Goal: Task Accomplishment & Management: Manage account settings

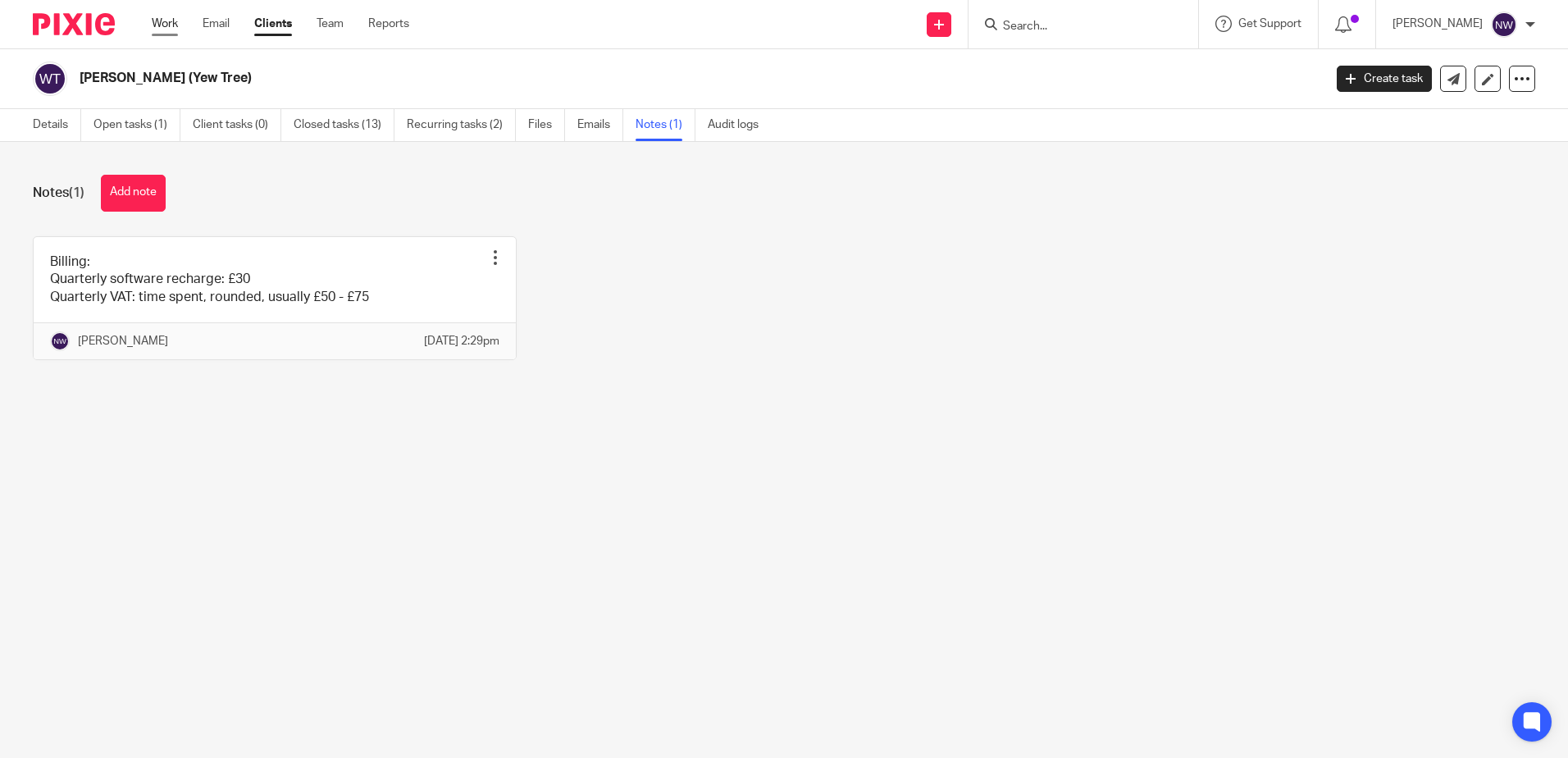
click at [156, 26] on link "Work" at bounding box center [164, 24] width 26 height 17
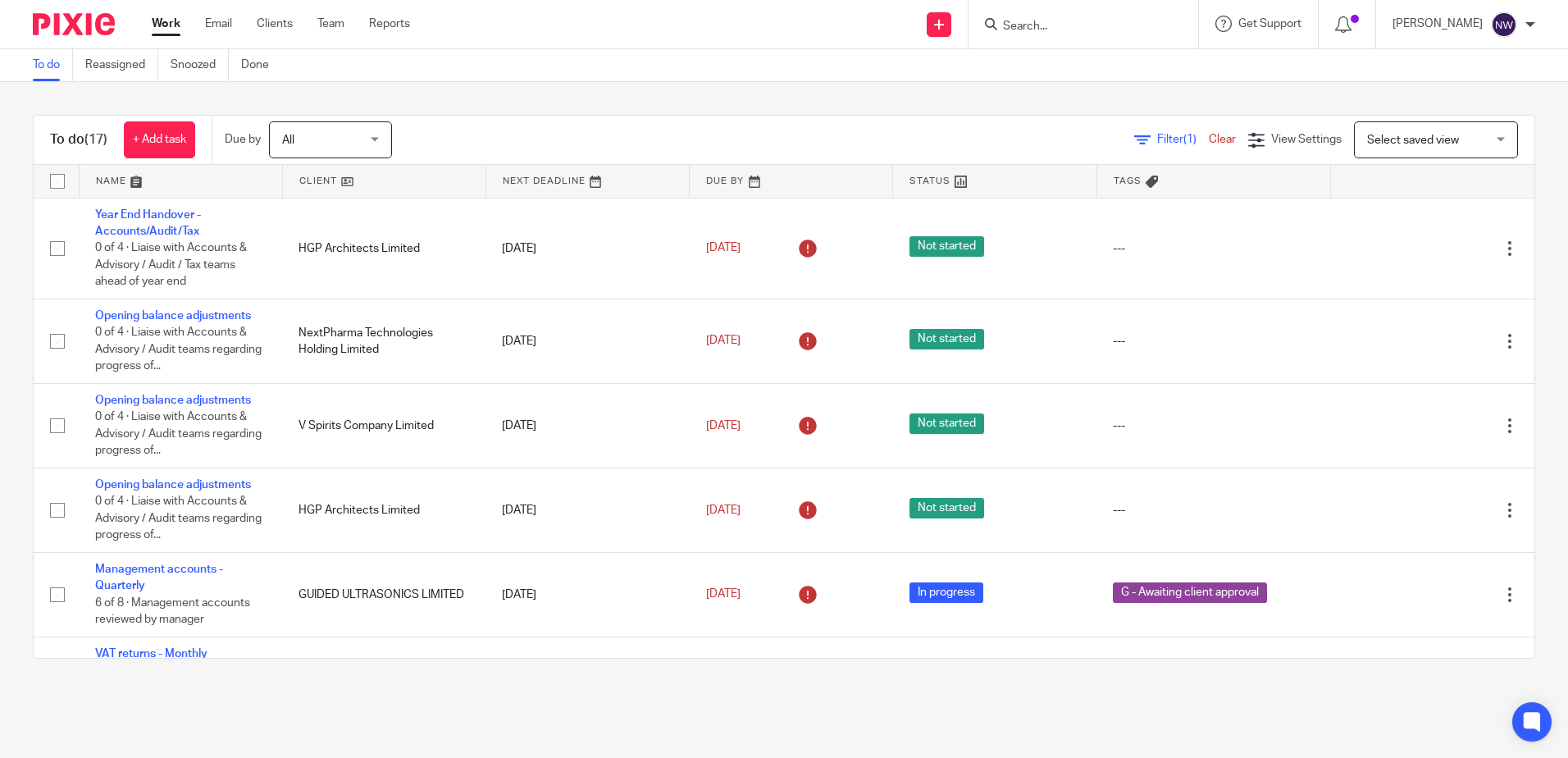
click at [342, 179] on link at bounding box center [383, 180] width 202 height 32
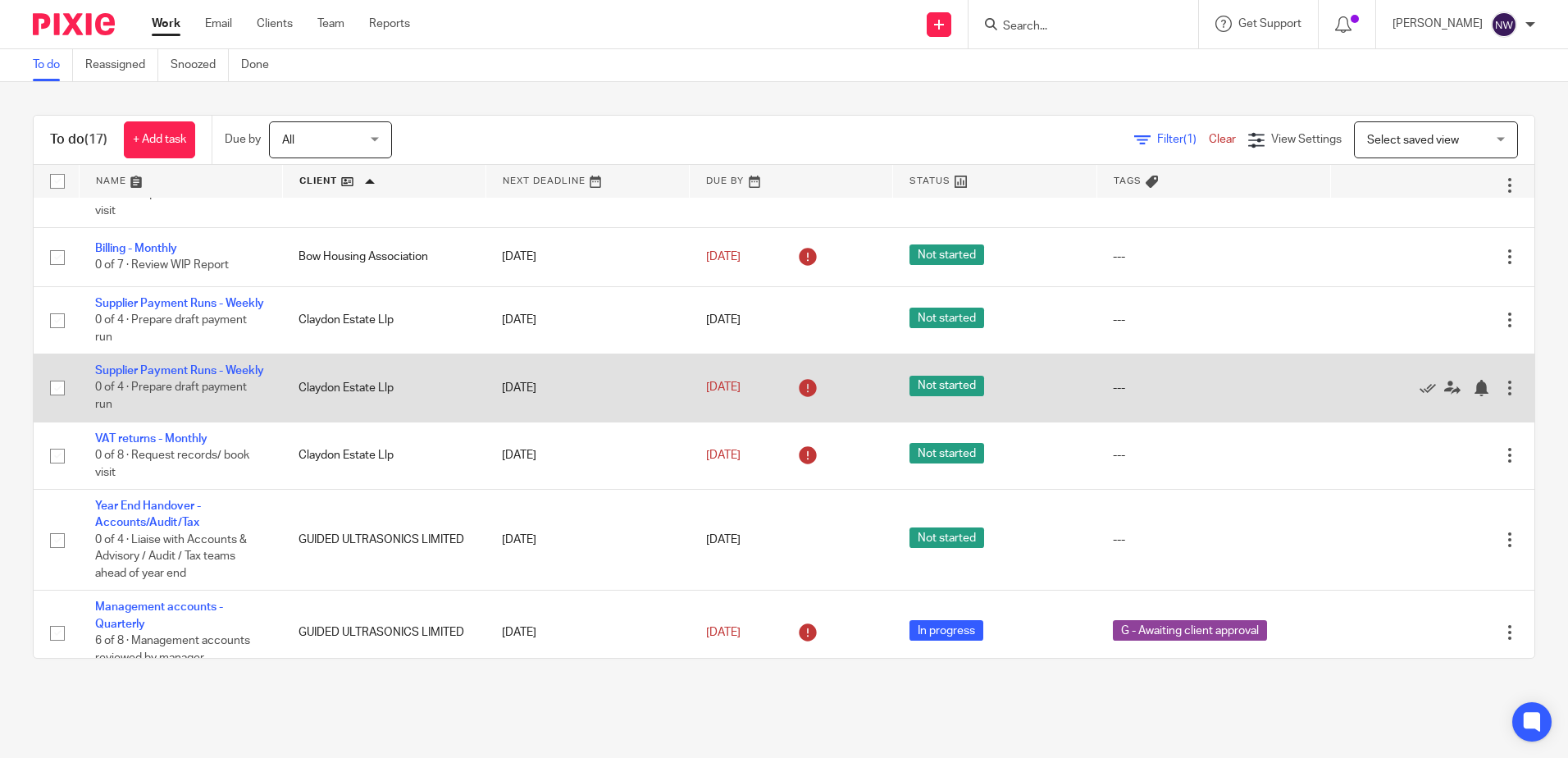
scroll to position [82, 0]
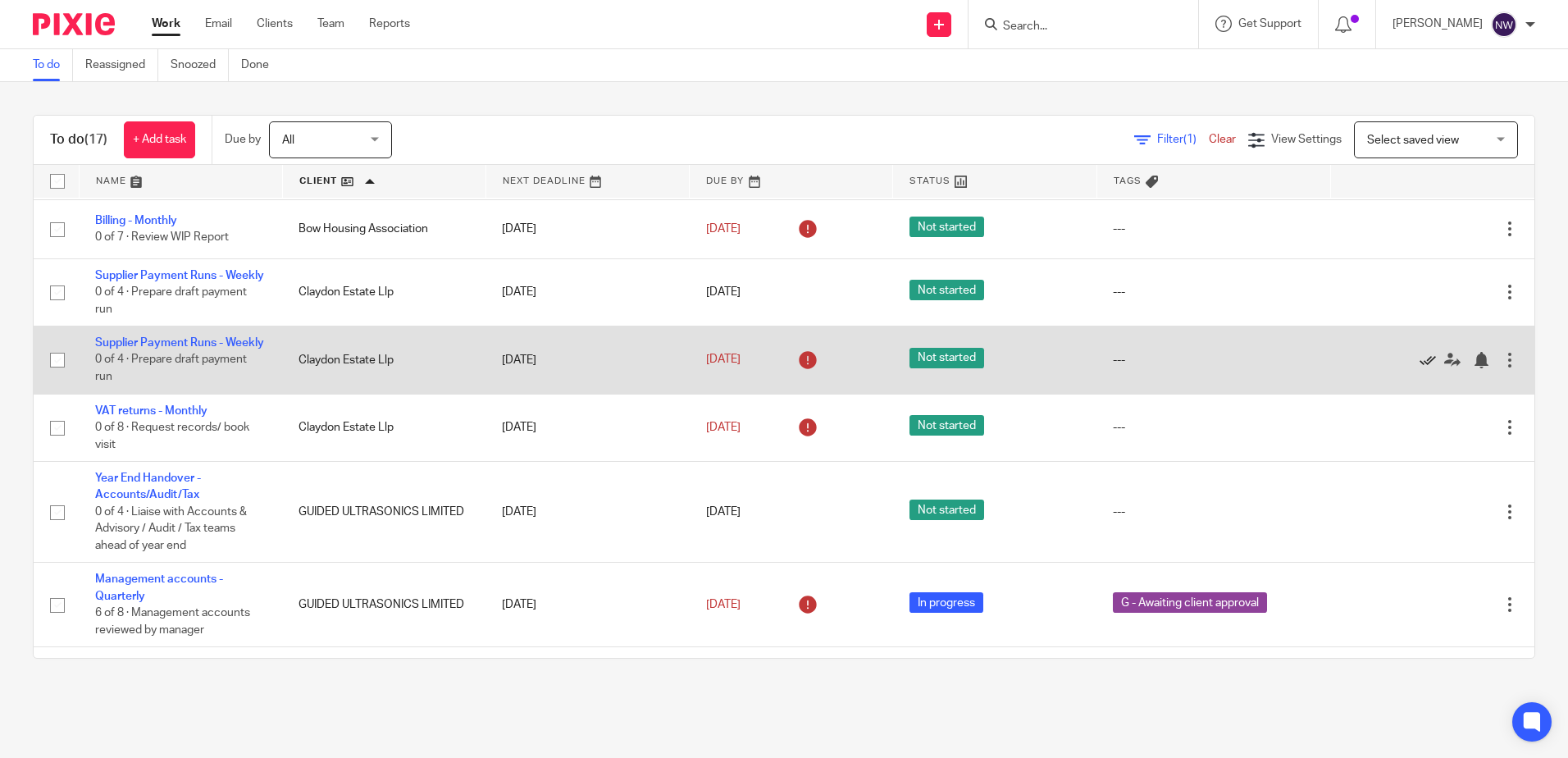
click at [1419, 368] on icon at bounding box center [1428, 361] width 17 height 17
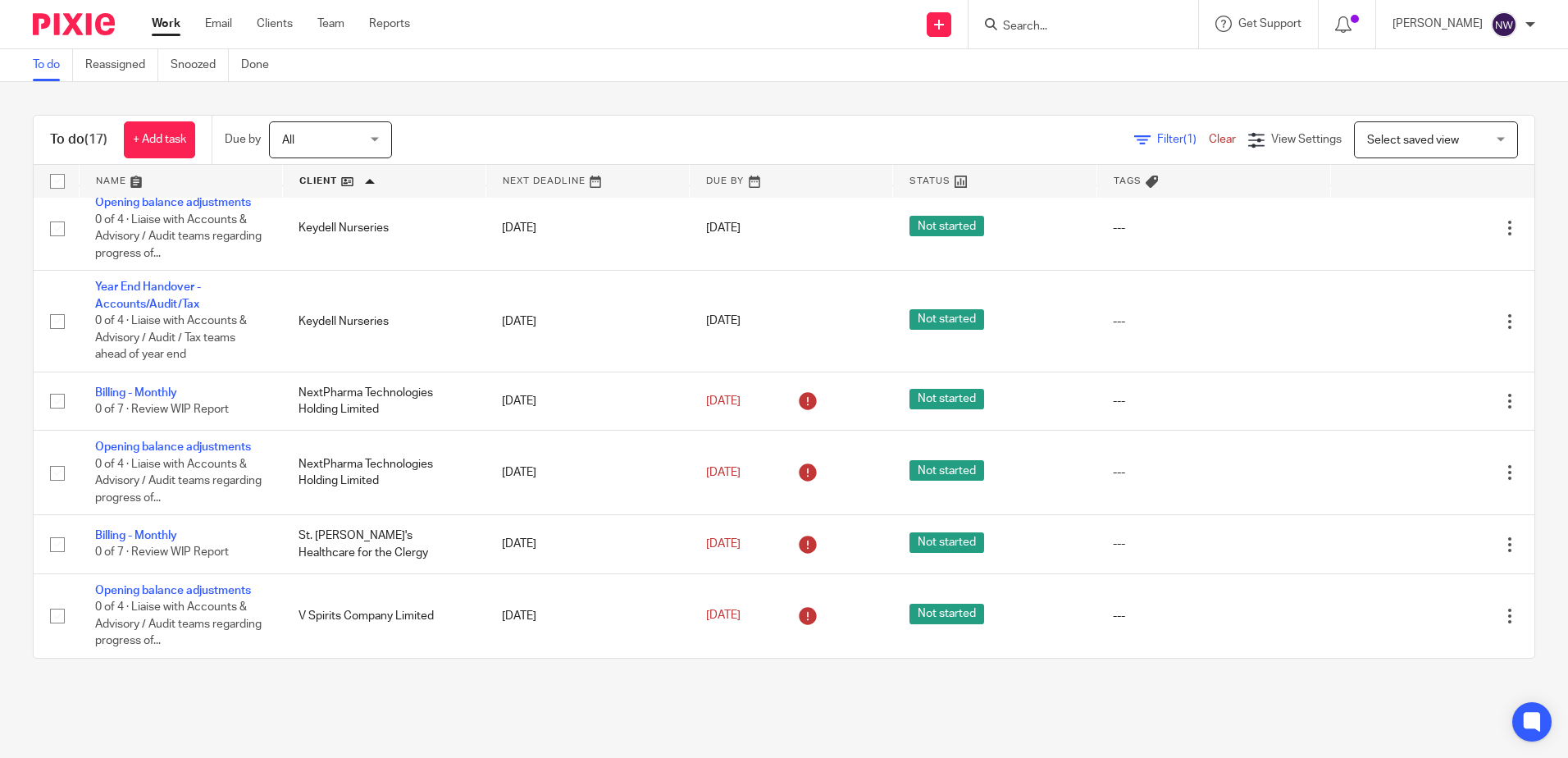
scroll to position [829, 0]
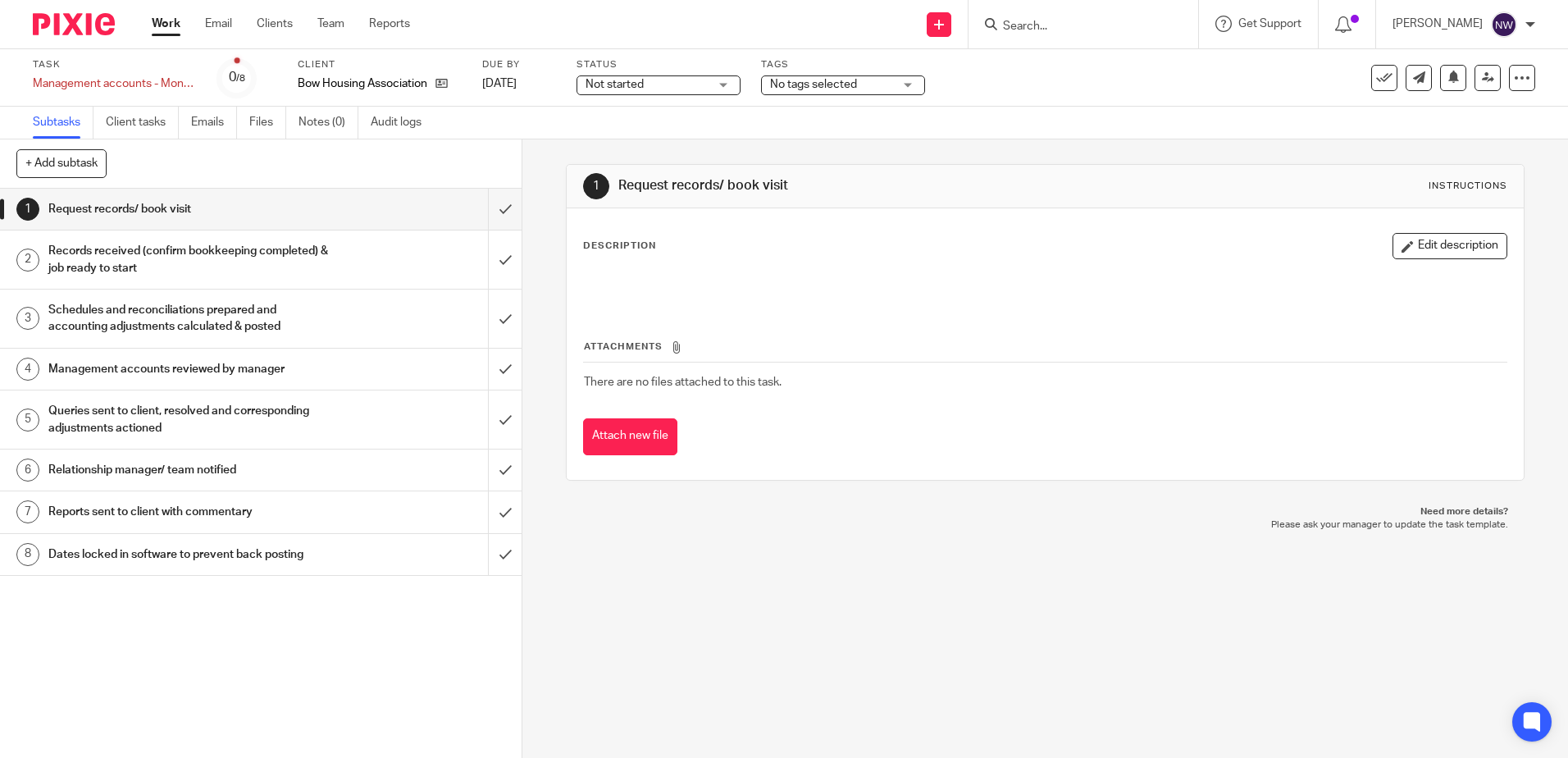
click at [711, 84] on div "Not started Not started" at bounding box center [658, 85] width 164 height 19
click at [654, 137] on li "In progress" at bounding box center [659, 144] width 163 height 33
click at [825, 73] on div "Tags No tags selected A - Chased for / awaiting client records A - Booked clien…" at bounding box center [842, 78] width 164 height 40
click at [828, 81] on span "No tags selected" at bounding box center [813, 84] width 87 height 11
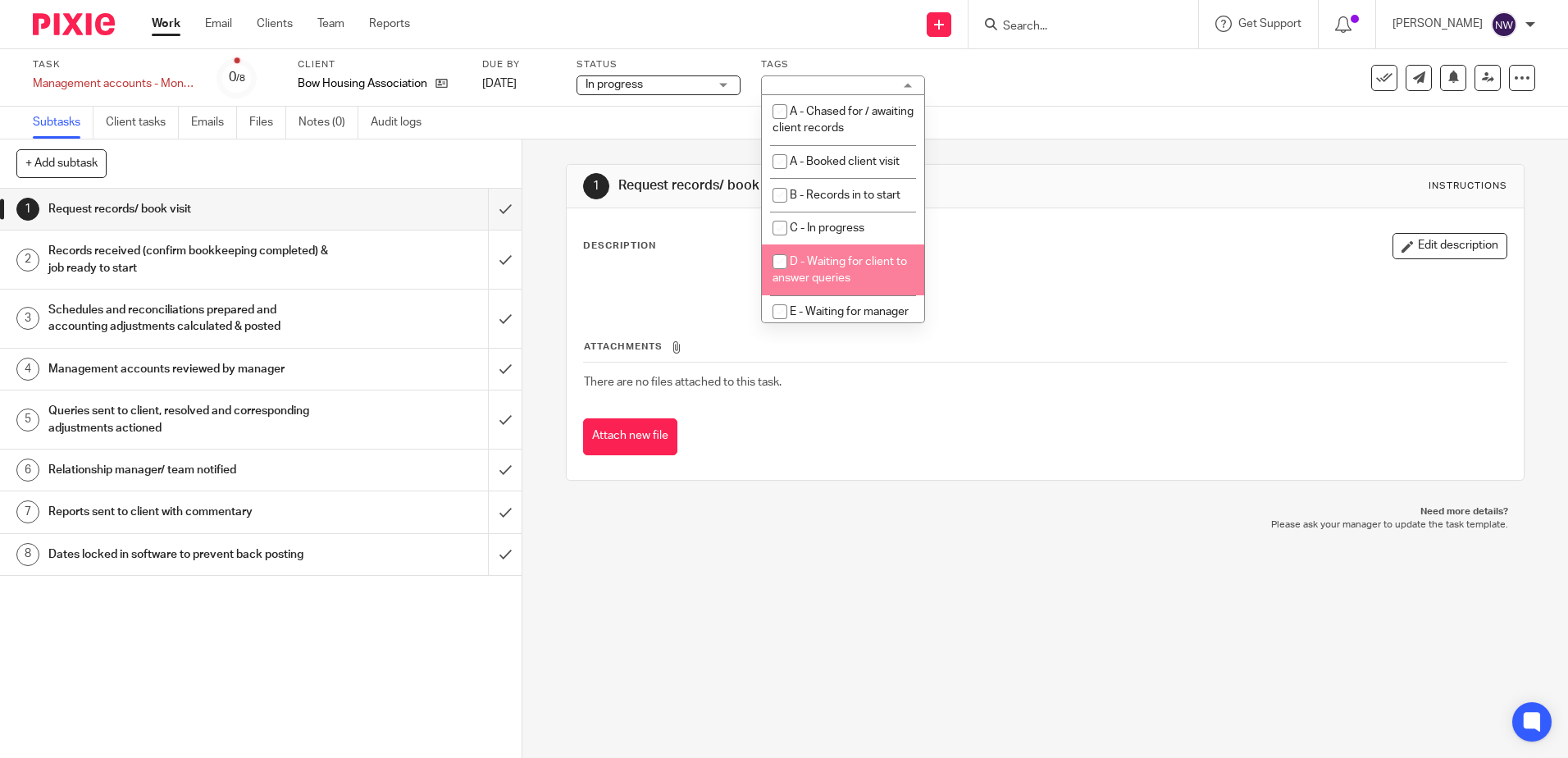
scroll to position [82, 0]
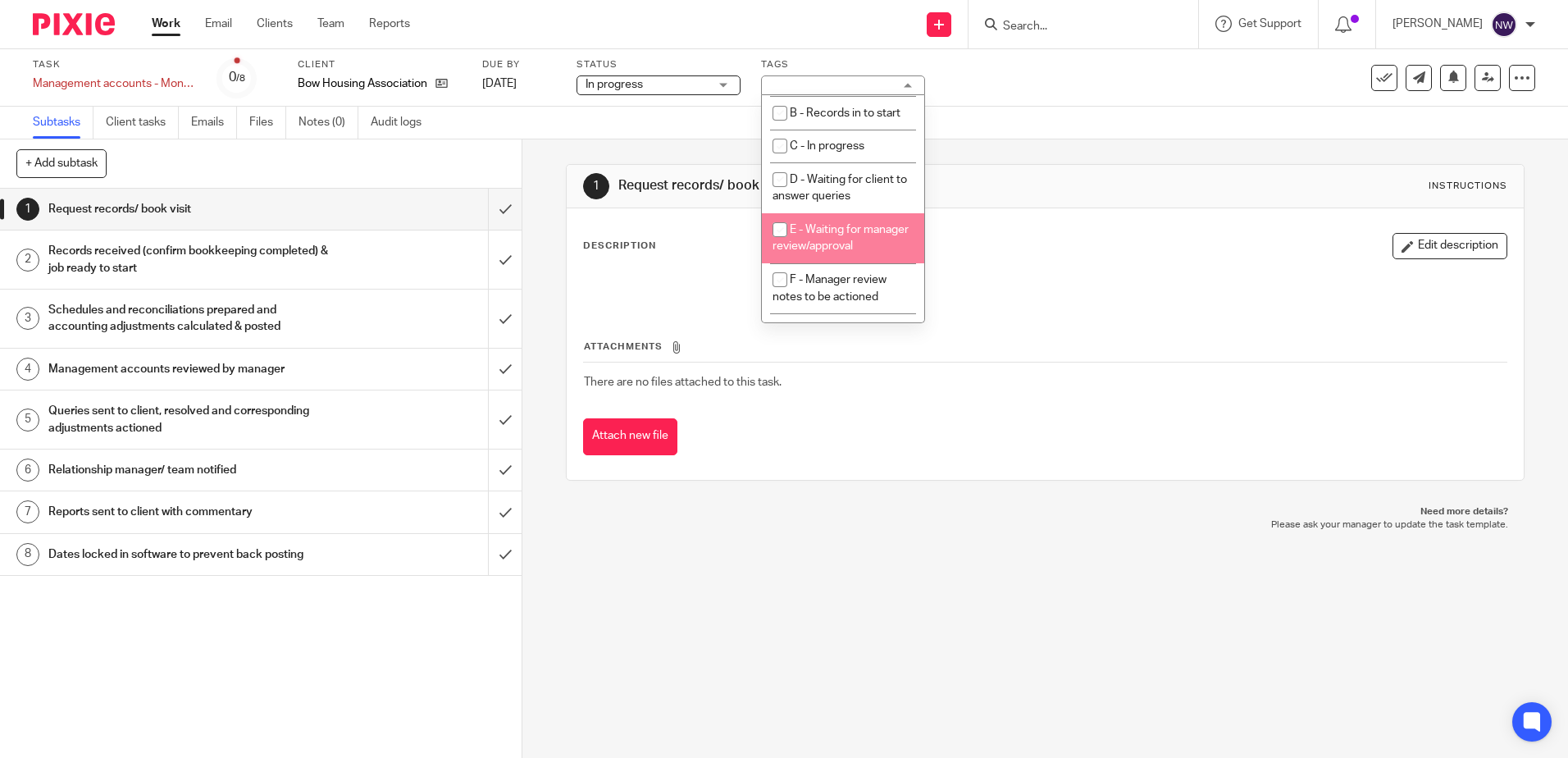
click at [856, 241] on li "E - Waiting for manager review/approval" at bounding box center [843, 238] width 163 height 50
checkbox input "true"
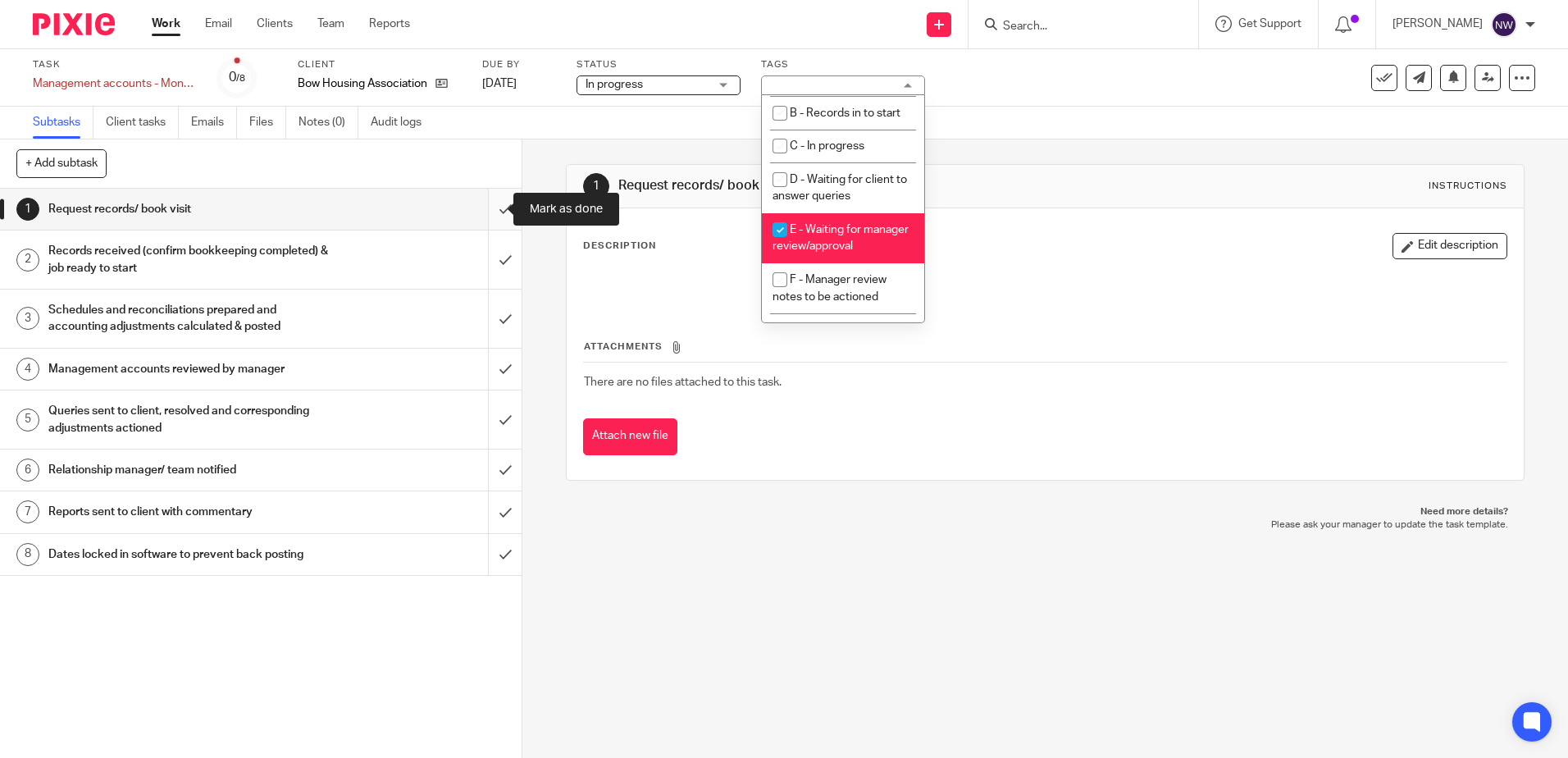
drag, startPoint x: 492, startPoint y: 206, endPoint x: 494, endPoint y: 218, distance: 12.2
click at [492, 206] on input "submit" at bounding box center [261, 209] width 521 height 41
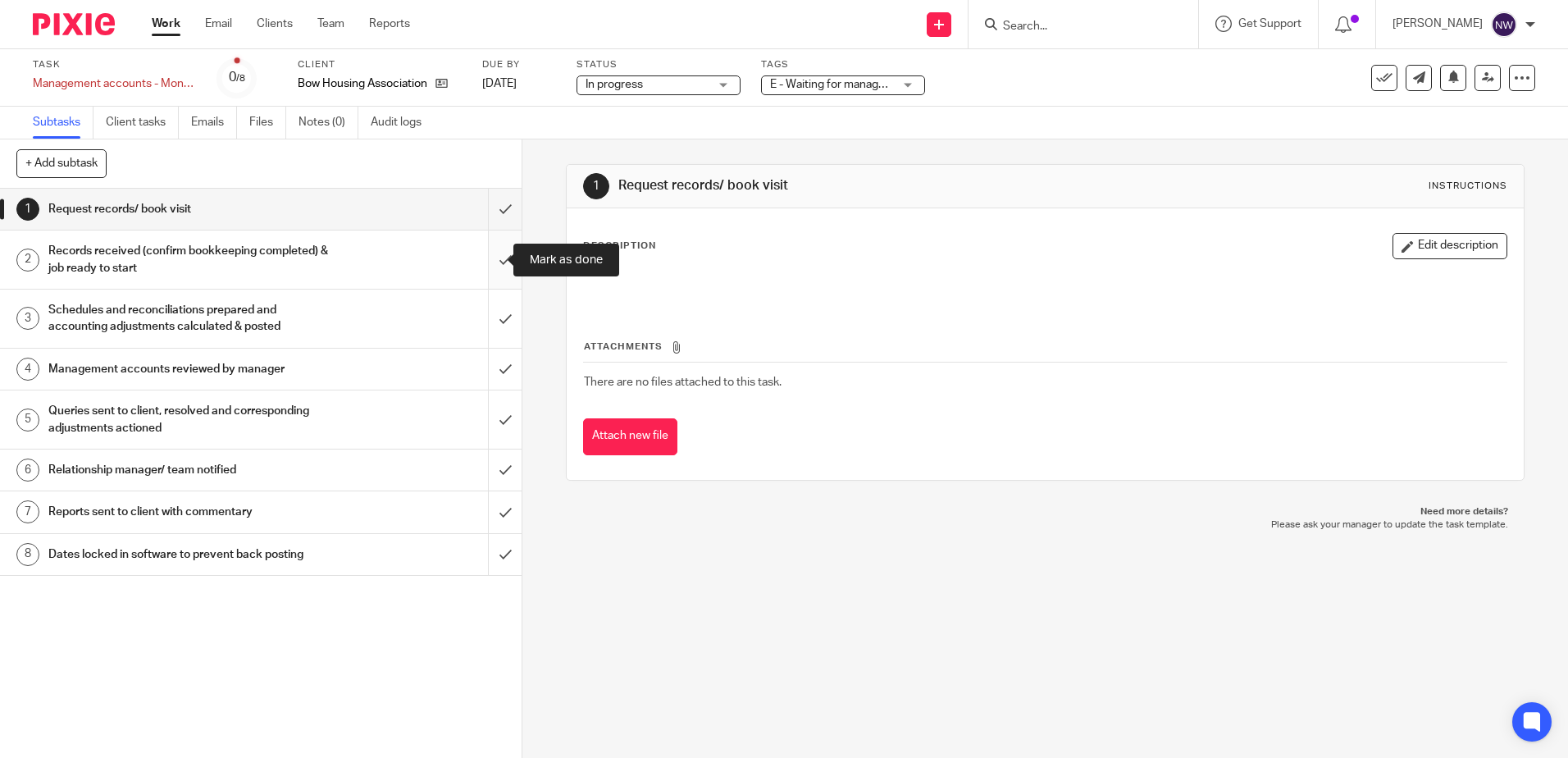
drag, startPoint x: 496, startPoint y: 252, endPoint x: 492, endPoint y: 283, distance: 31.3
click at [496, 254] on input "submit" at bounding box center [261, 259] width 521 height 58
click at [492, 312] on input "submit" at bounding box center [261, 318] width 521 height 58
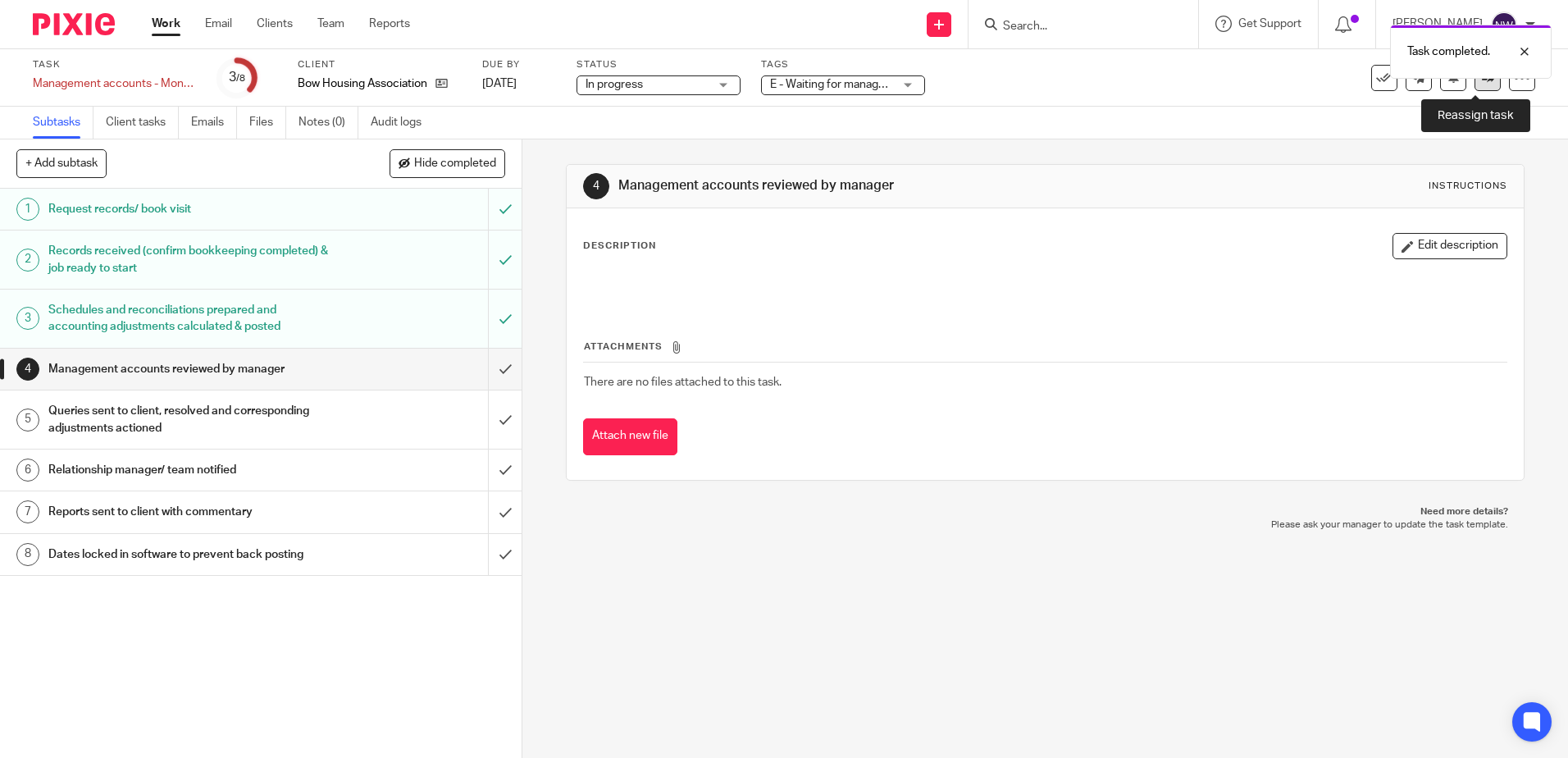
click at [1481, 80] on icon at bounding box center [1487, 77] width 12 height 12
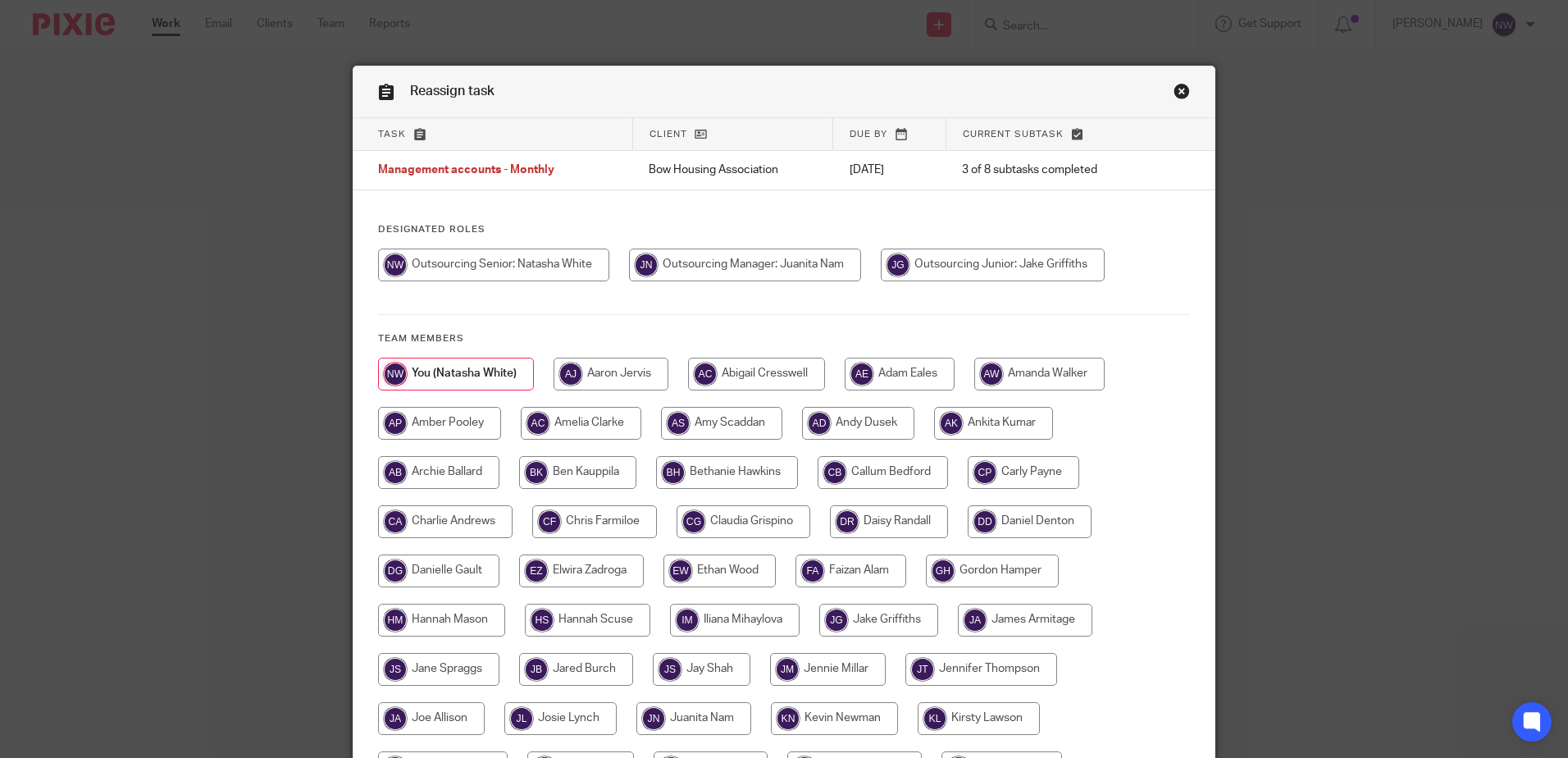
drag, startPoint x: 697, startPoint y: 267, endPoint x: 954, endPoint y: 315, distance: 261.4
click at [704, 267] on input "radio" at bounding box center [745, 264] width 232 height 32
radio input "true"
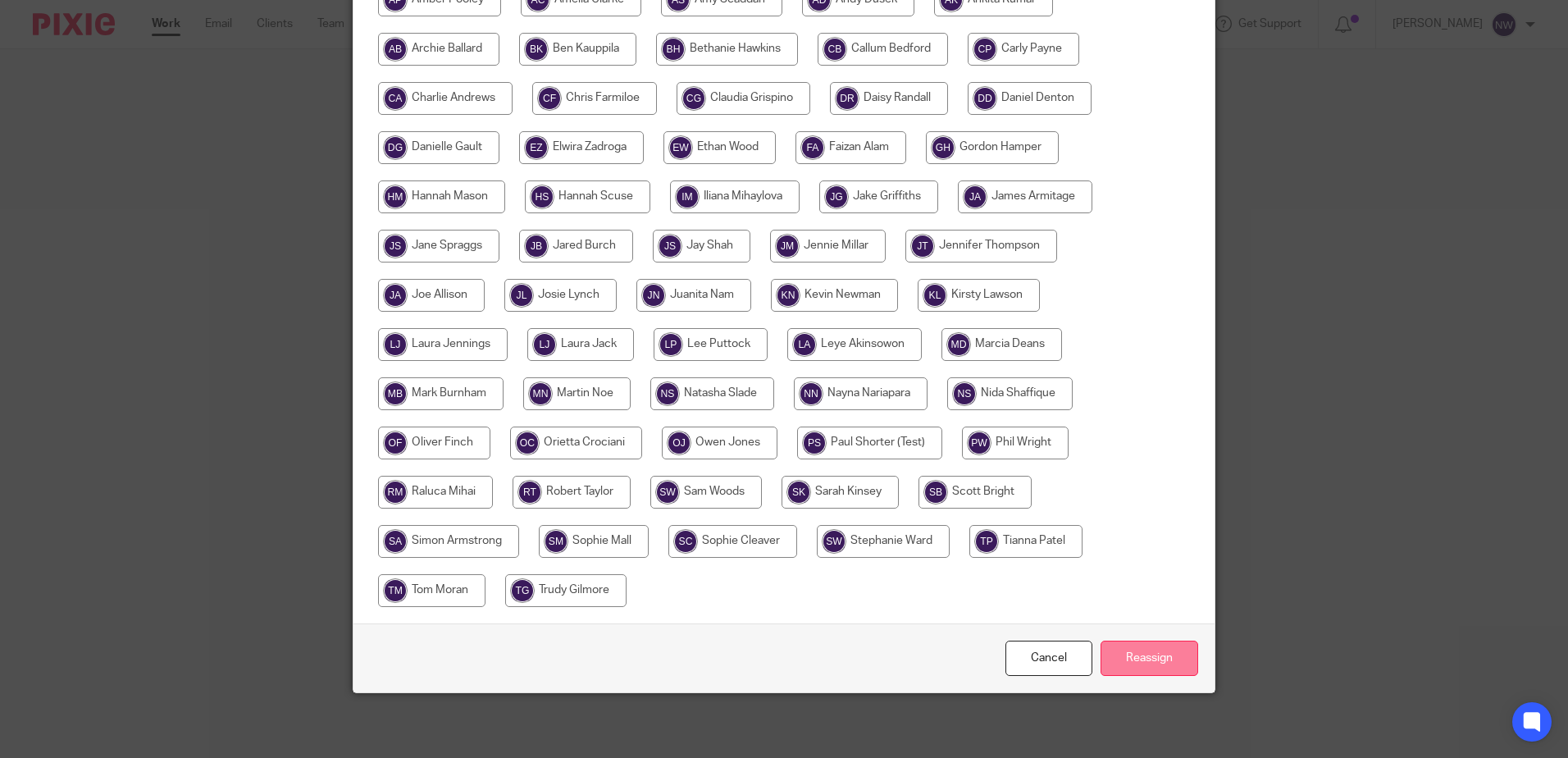
scroll to position [424, 0]
click at [1155, 656] on input "Reassign" at bounding box center [1149, 657] width 98 height 35
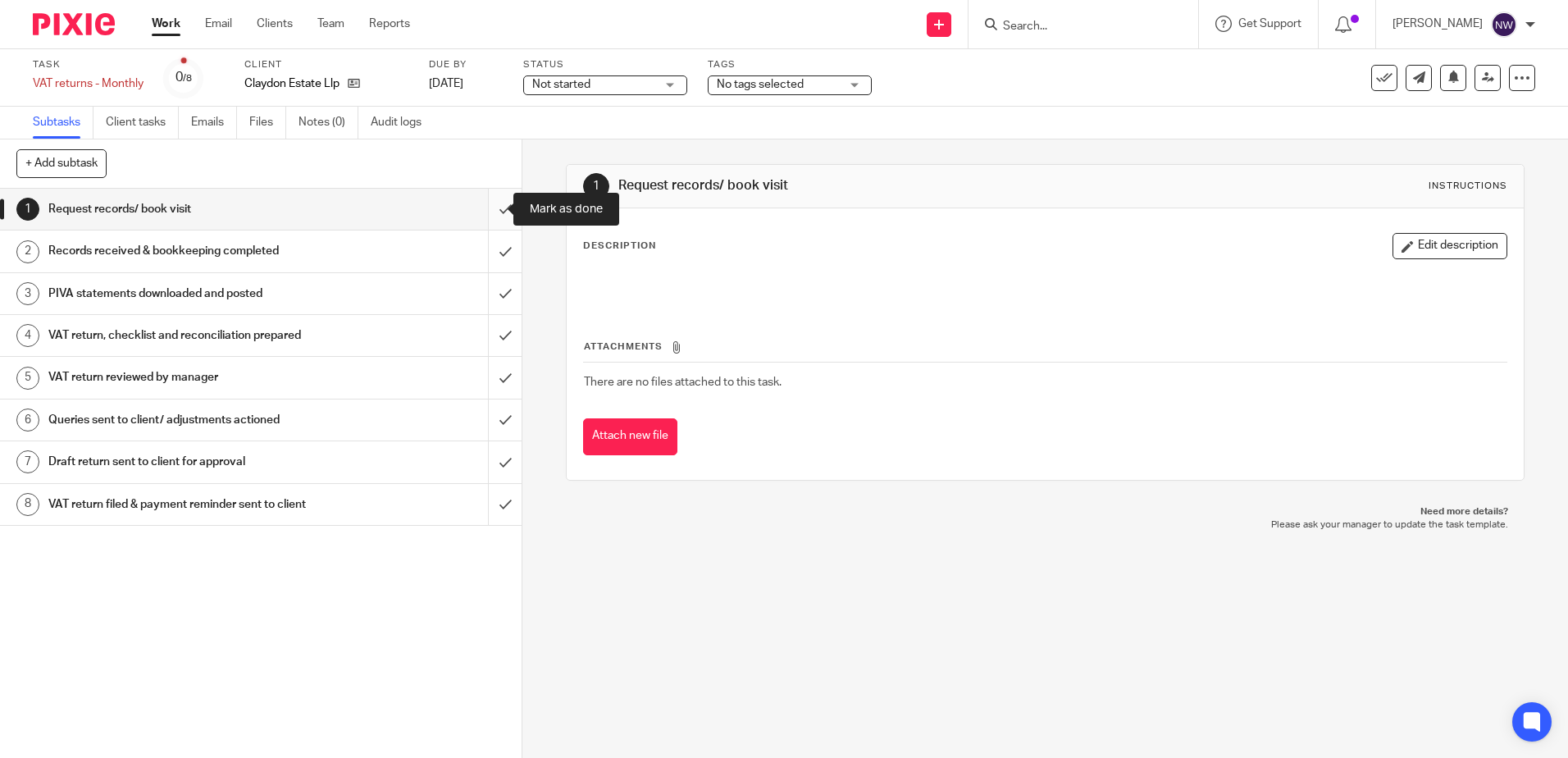
click at [488, 213] on input "submit" at bounding box center [261, 209] width 521 height 41
click at [496, 254] on input "submit" at bounding box center [261, 251] width 521 height 41
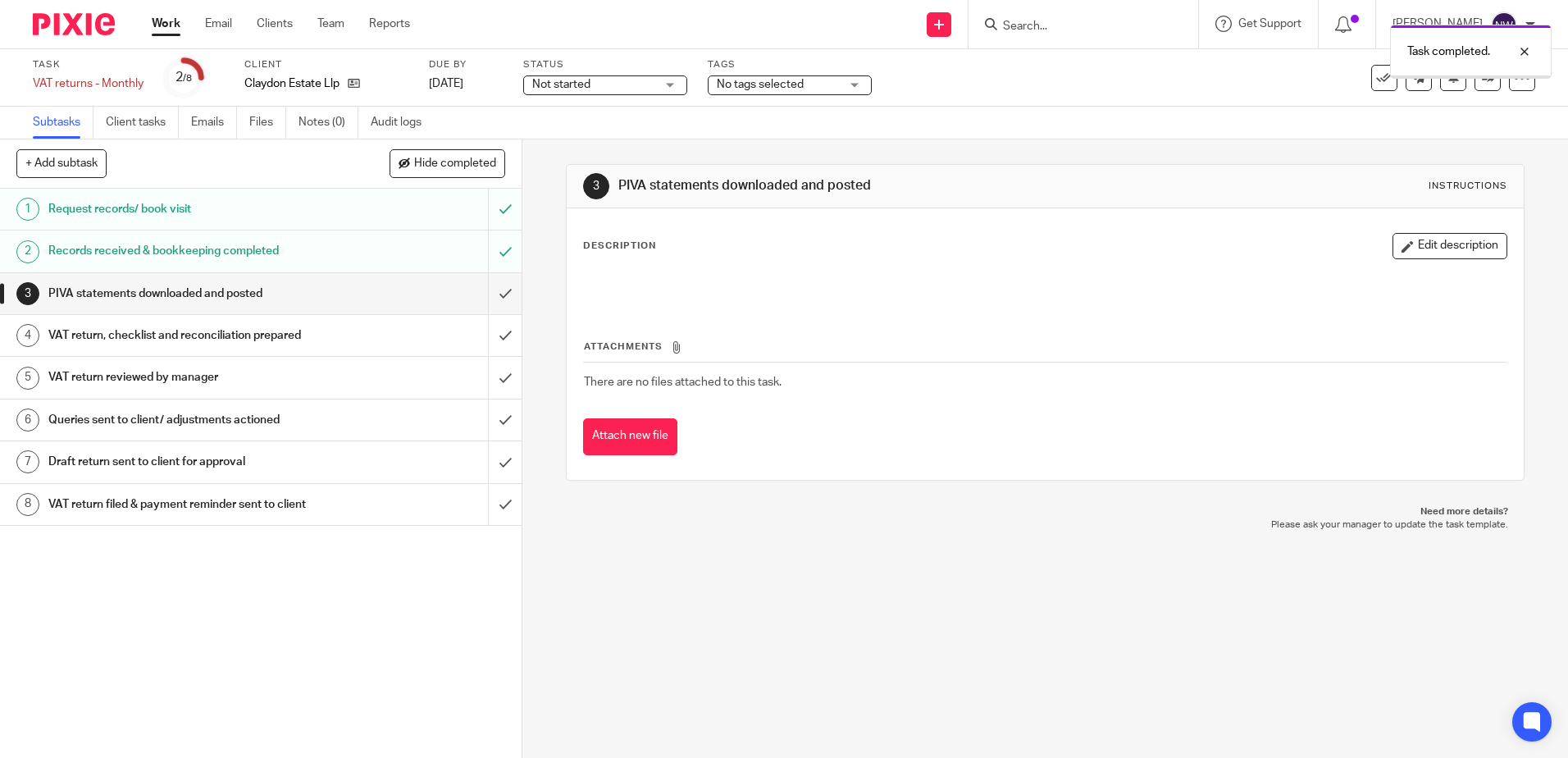
click at [669, 84] on div "Not started Not started" at bounding box center [604, 85] width 164 height 19
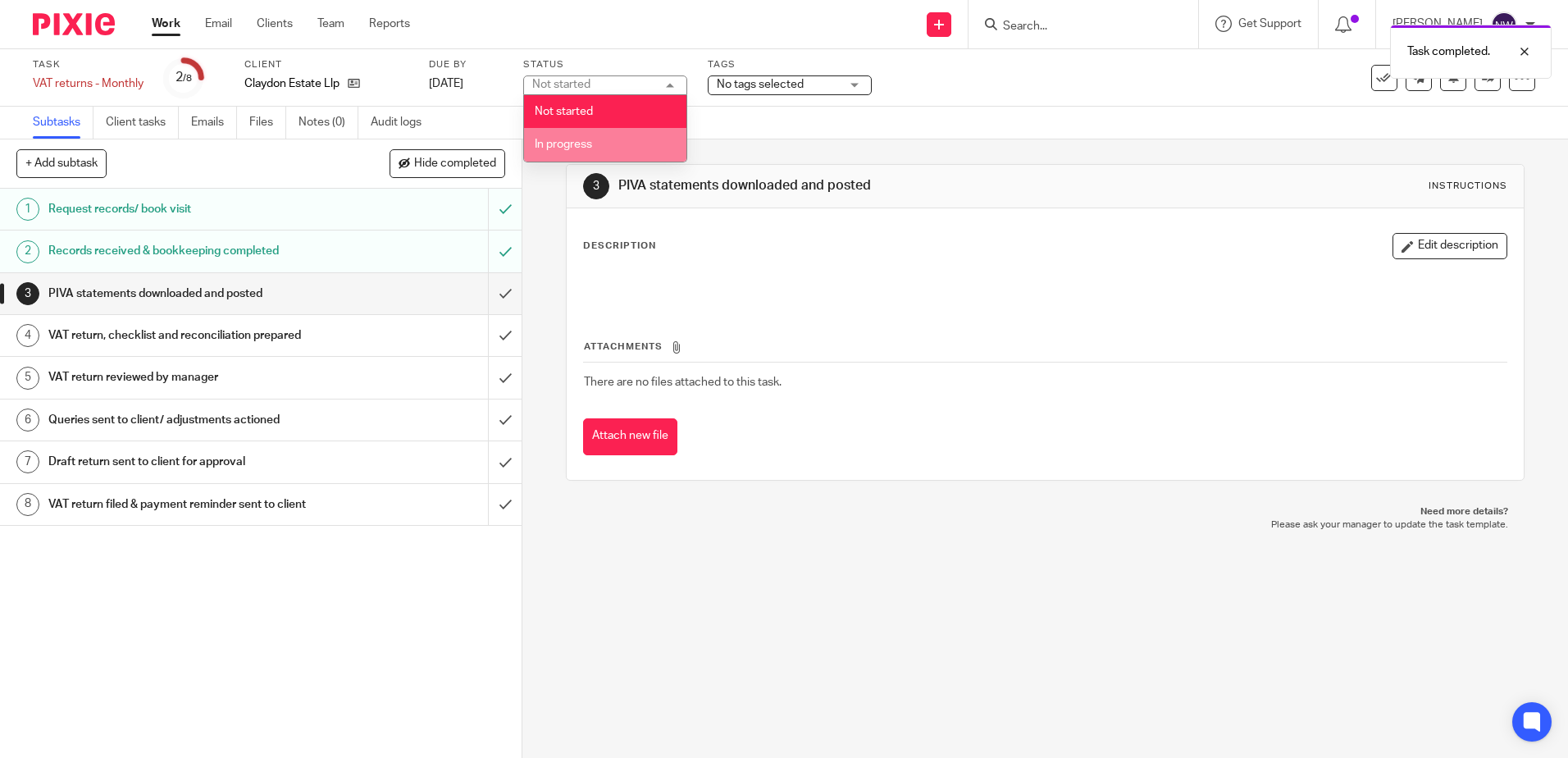
click at [590, 139] on span "In progress" at bounding box center [564, 144] width 57 height 11
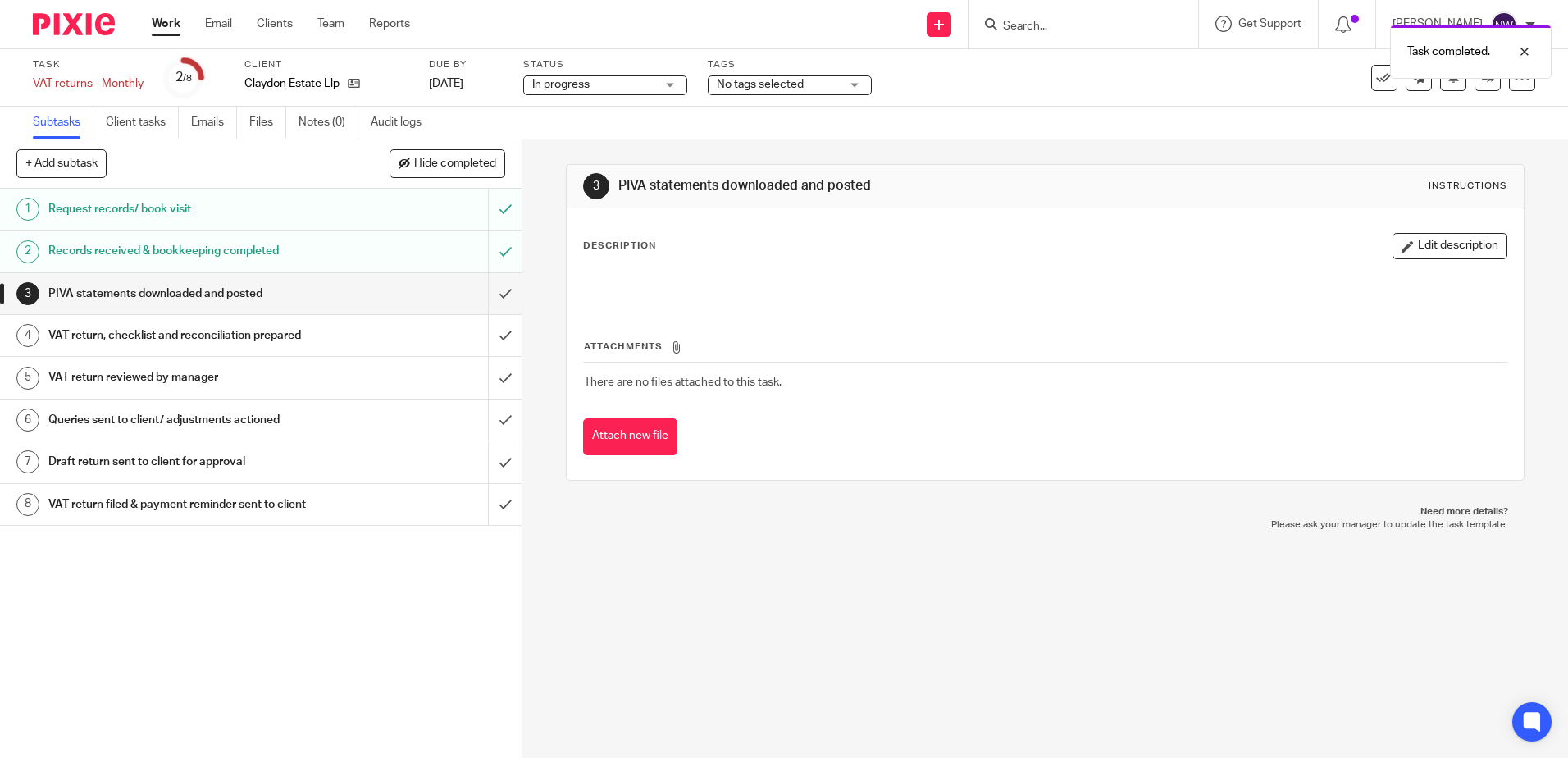
click at [789, 82] on span "No tags selected" at bounding box center [760, 84] width 87 height 11
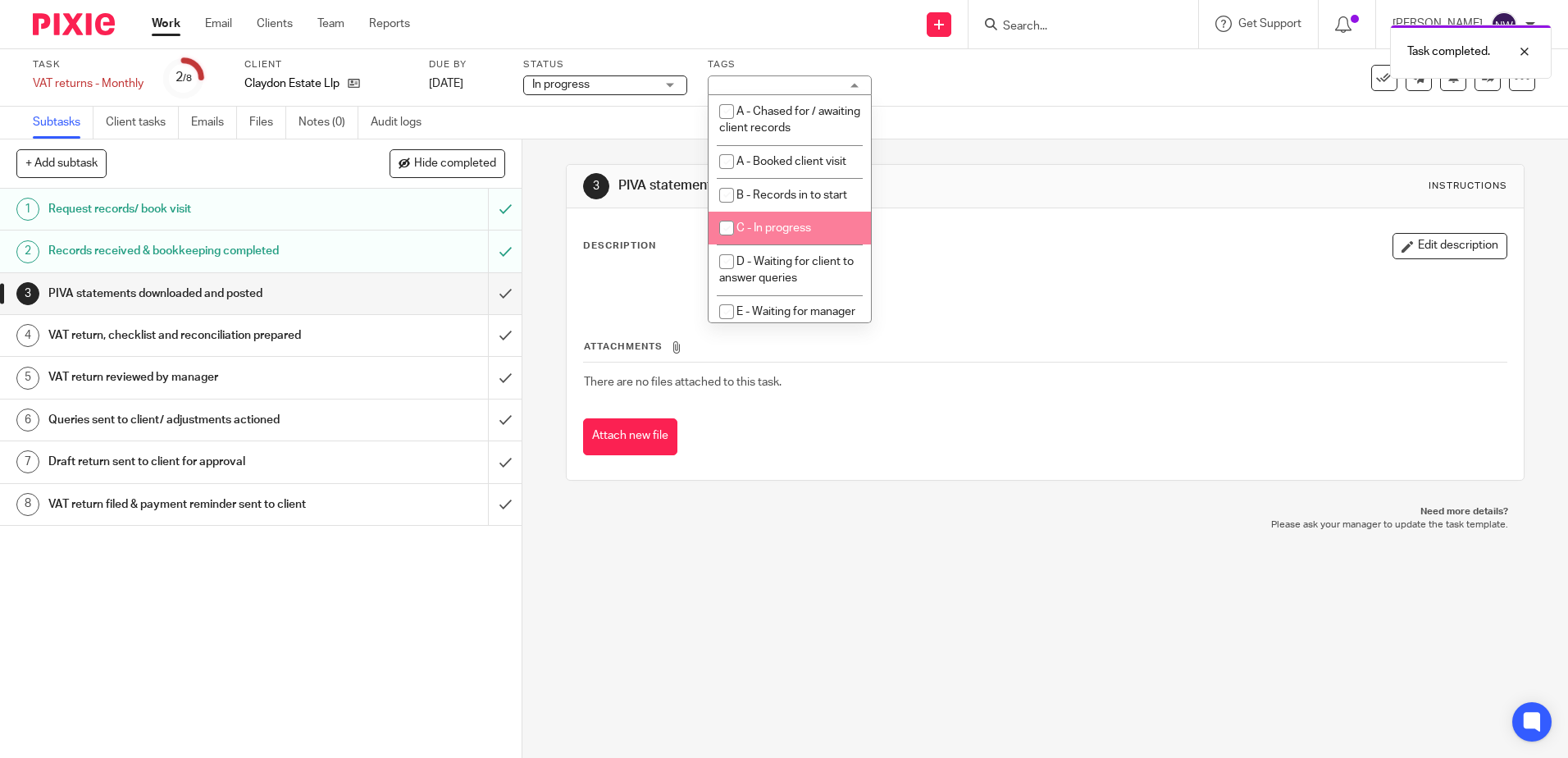
scroll to position [82, 0]
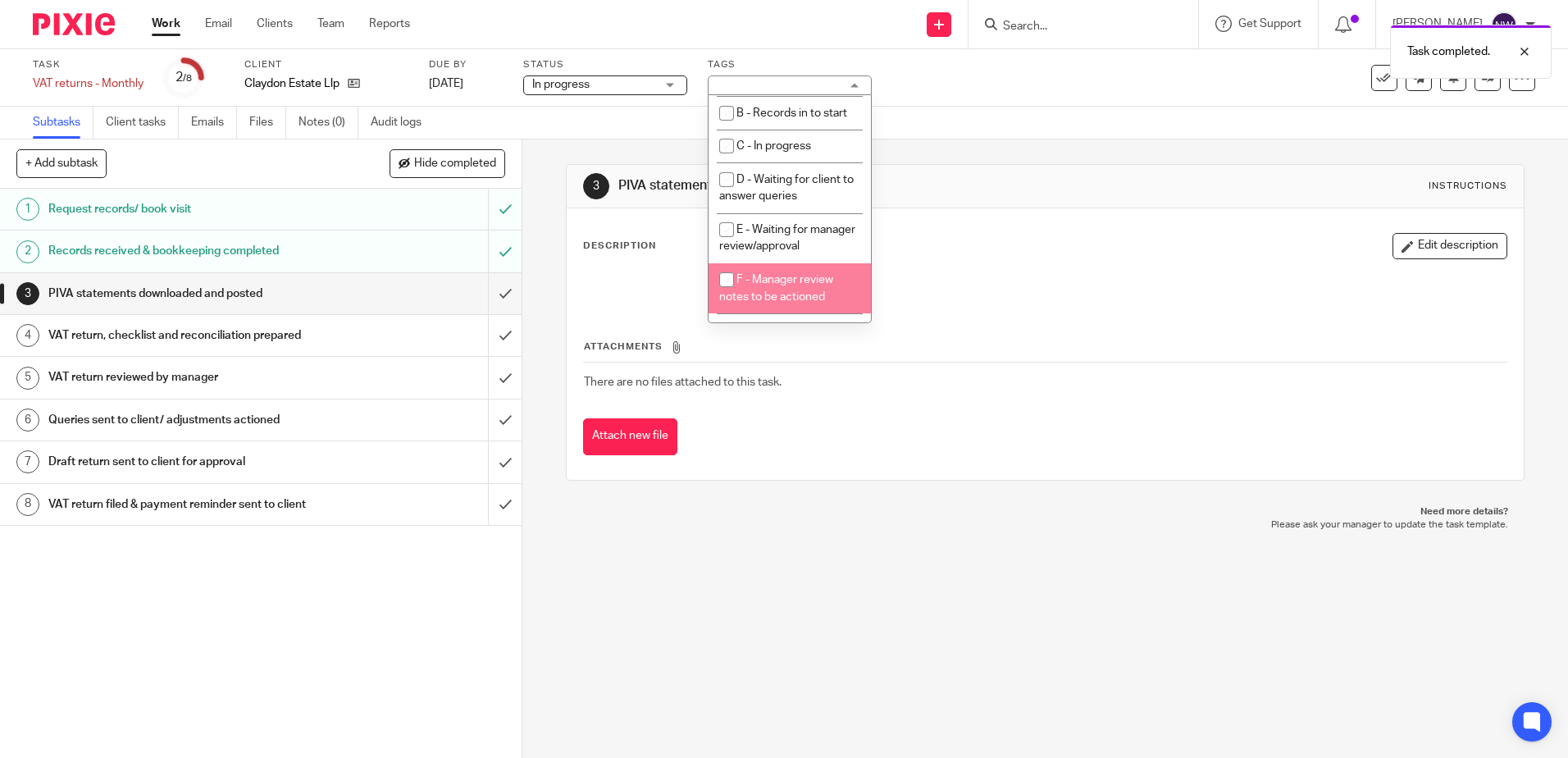
click at [796, 293] on span "F - Manager review notes to be actioned" at bounding box center [775, 287] width 114 height 29
checkbox input "true"
